Goal: Find specific page/section

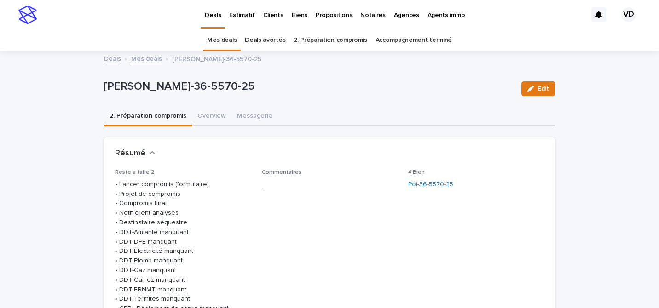
click at [208, 16] on p "Deals" at bounding box center [213, 9] width 16 height 19
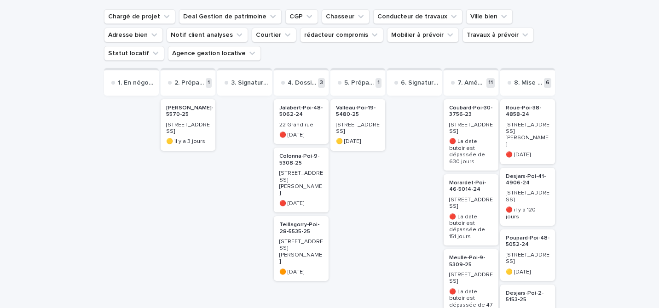
scroll to position [110, 0]
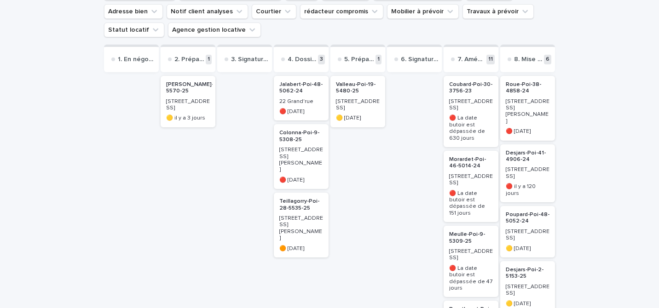
click at [310, 156] on p "[STREET_ADDRESS][PERSON_NAME]" at bounding box center [301, 160] width 44 height 27
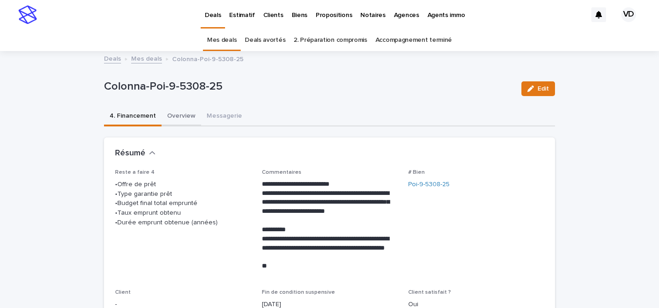
click at [180, 120] on button "Overview" at bounding box center [181, 116] width 40 height 19
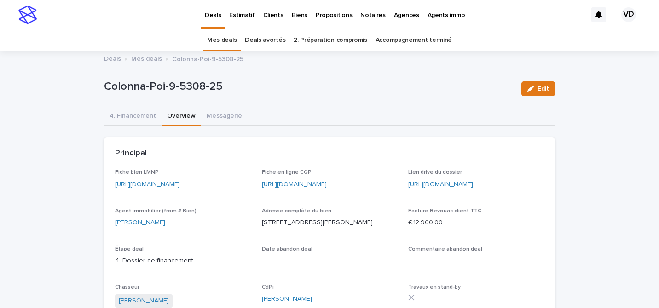
click at [439, 184] on link "[URL][DOMAIN_NAME]" at bounding box center [440, 184] width 65 height 6
